Goal: Task Accomplishment & Management: Complete application form

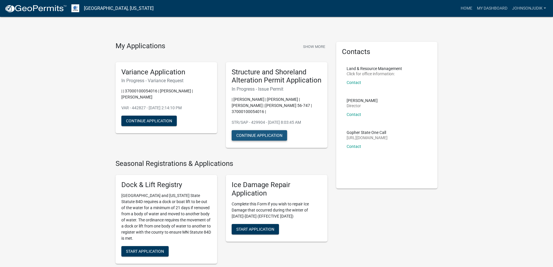
click at [272, 130] on button "Continue Application" at bounding box center [259, 135] width 55 height 10
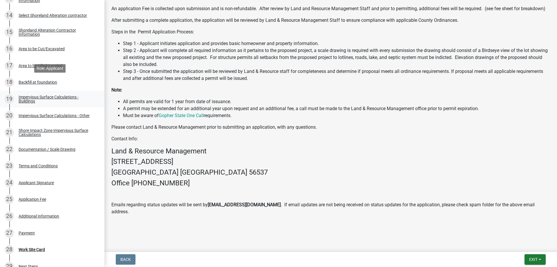
scroll to position [341, 0]
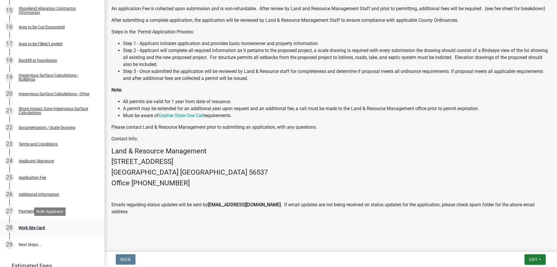
click at [39, 226] on div "Work Site Card" at bounding box center [32, 228] width 26 height 4
click at [38, 228] on div "Work Site Card" at bounding box center [32, 228] width 26 height 4
click at [39, 228] on div "Work Site Card" at bounding box center [32, 228] width 26 height 4
click at [38, 228] on div "Work Site Card" at bounding box center [32, 228] width 26 height 4
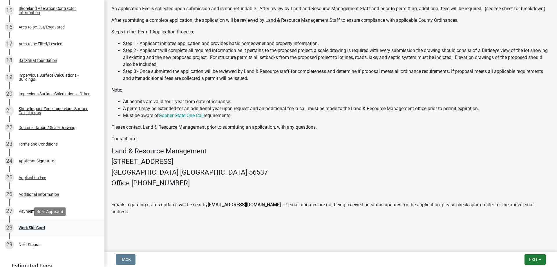
click at [33, 226] on div "Work Site Card" at bounding box center [32, 228] width 26 height 4
click at [33, 242] on link "29 Next Steps..." at bounding box center [52, 244] width 105 height 17
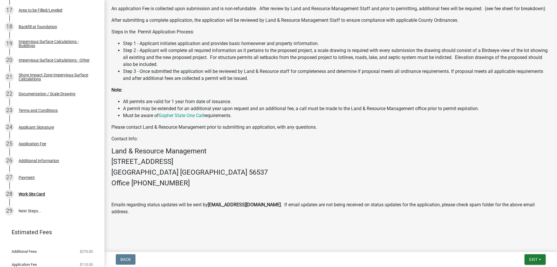
scroll to position [394, 0]
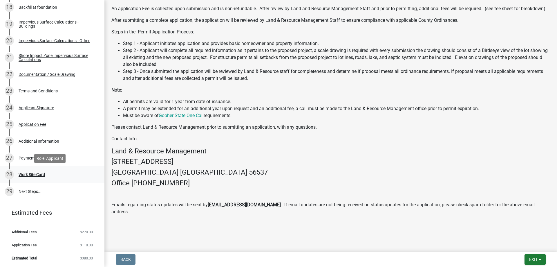
click at [42, 174] on div "Work Site Card" at bounding box center [32, 174] width 26 height 4
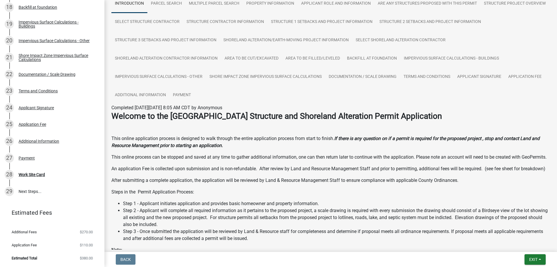
scroll to position [35, 0]
